Goal: Information Seeking & Learning: Learn about a topic

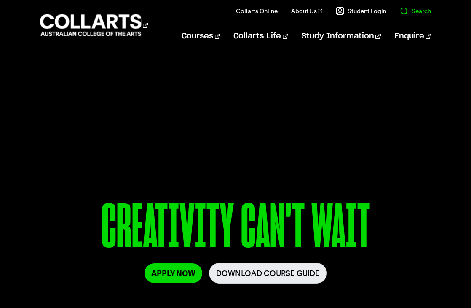
click at [415, 14] on link "Search" at bounding box center [415, 11] width 31 height 8
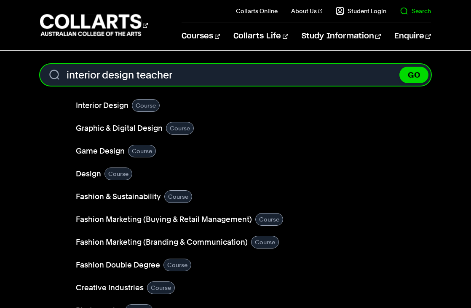
type input "interior design teacher"
click at [414, 75] on button "GO" at bounding box center [414, 75] width 29 height 16
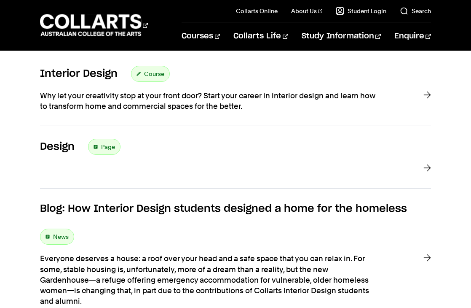
scroll to position [127, 0]
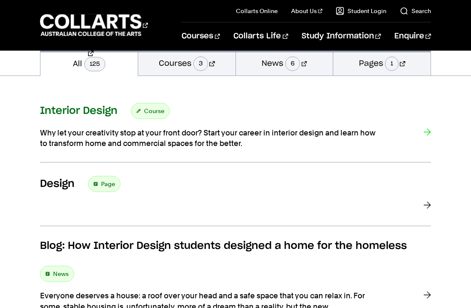
click at [94, 110] on h3 "Interior Design" at bounding box center [79, 111] width 78 height 13
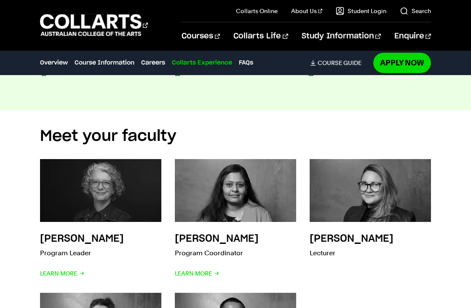
scroll to position [2520, 0]
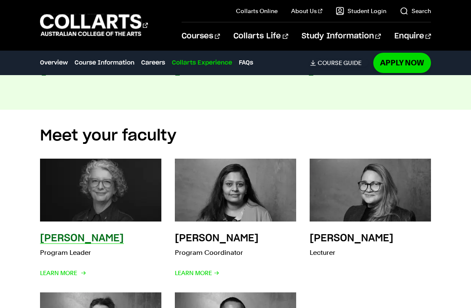
click at [59, 233] on h3 "Jenni Woods" at bounding box center [82, 238] width 84 height 10
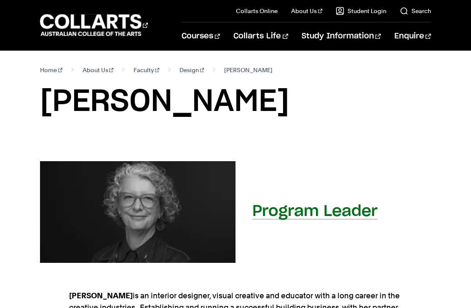
scroll to position [0, 0]
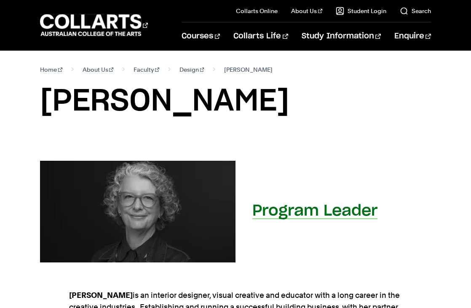
click at [274, 208] on h2 "Program Leader" at bounding box center [315, 210] width 125 height 15
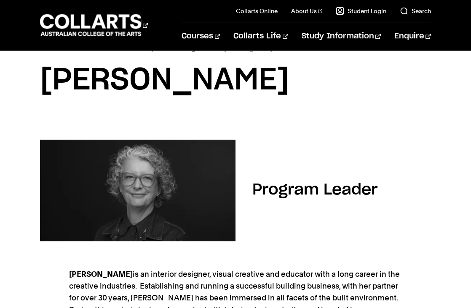
scroll to position [20, 0]
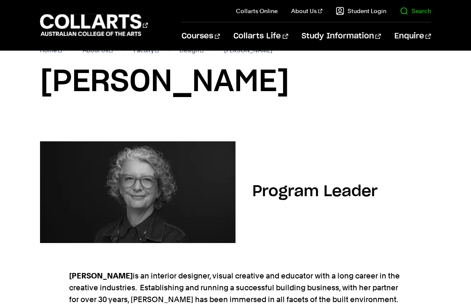
click at [412, 14] on link "Search" at bounding box center [415, 11] width 31 height 8
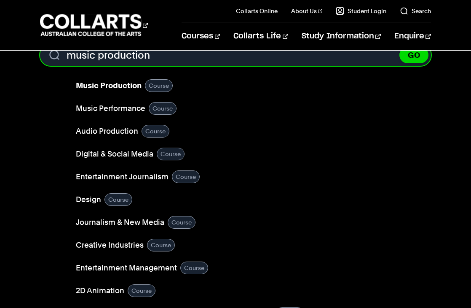
type input "music production"
click at [414, 55] on button "GO" at bounding box center [414, 55] width 29 height 16
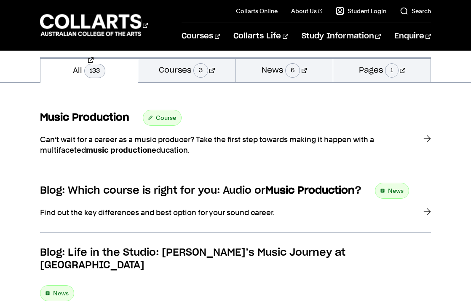
scroll to position [160, 0]
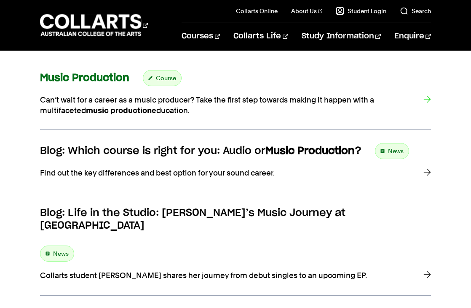
click at [172, 79] on span "Course" at bounding box center [166, 78] width 20 height 12
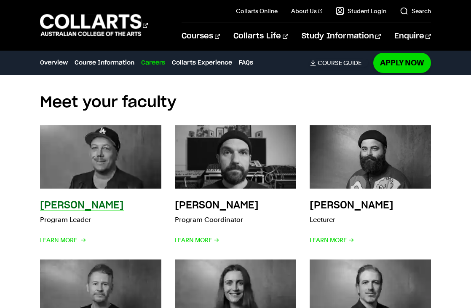
scroll to position [2045, 0]
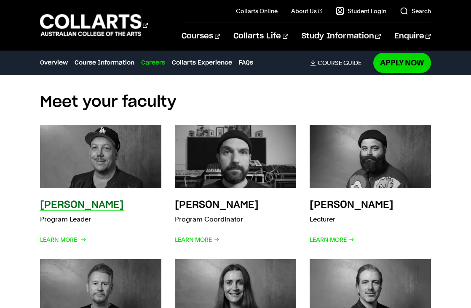
click at [100, 200] on h3 "[PERSON_NAME]" at bounding box center [82, 205] width 84 height 10
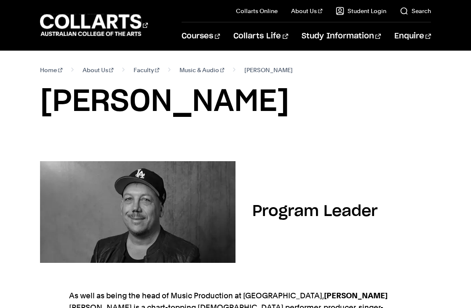
drag, startPoint x: 48, startPoint y: 95, endPoint x: 294, endPoint y: 105, distance: 246.9
click at [294, 105] on h1 "Tommy Rando" at bounding box center [235, 102] width 391 height 38
